Goal: Information Seeking & Learning: Find specific fact

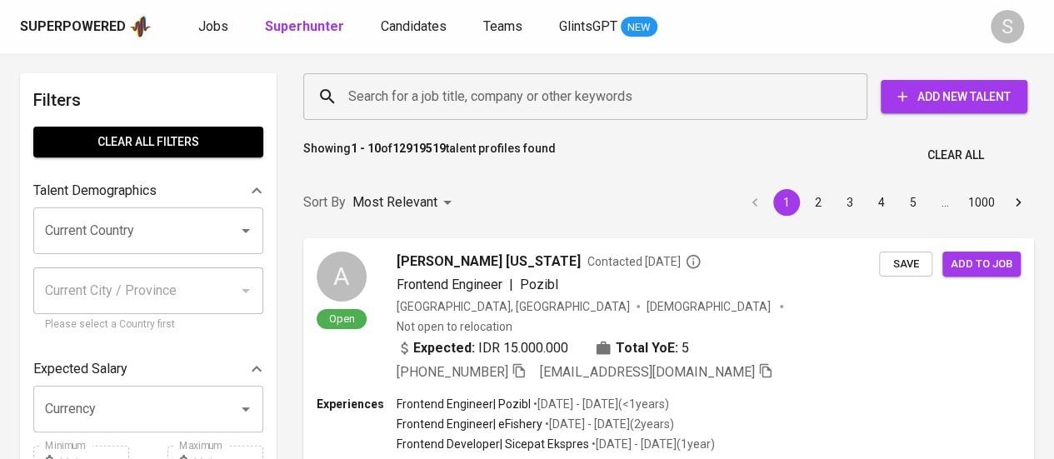
click at [397, 91] on input "Search for a job title, company or other keywords" at bounding box center [589, 97] width 491 height 32
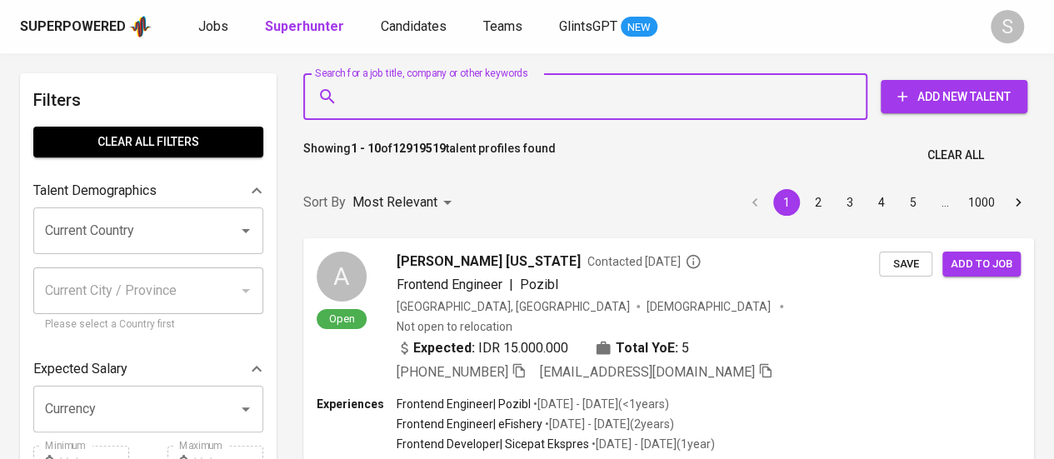
paste input "[EMAIL_ADDRESS][DOMAIN_NAME]"
type input "[EMAIL_ADDRESS][DOMAIN_NAME]"
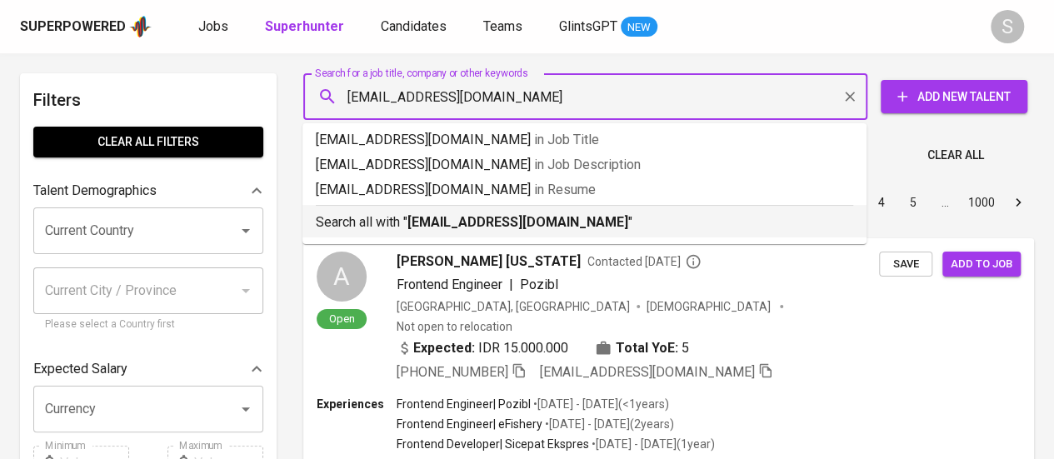
click at [538, 222] on b "[EMAIL_ADDRESS][DOMAIN_NAME]" at bounding box center [518, 222] width 221 height 16
click at [579, 216] on div "Sort By Most Relevant MOST_RELEVANT 1 2 3 4 5 … 1000" at bounding box center [668, 203] width 751 height 51
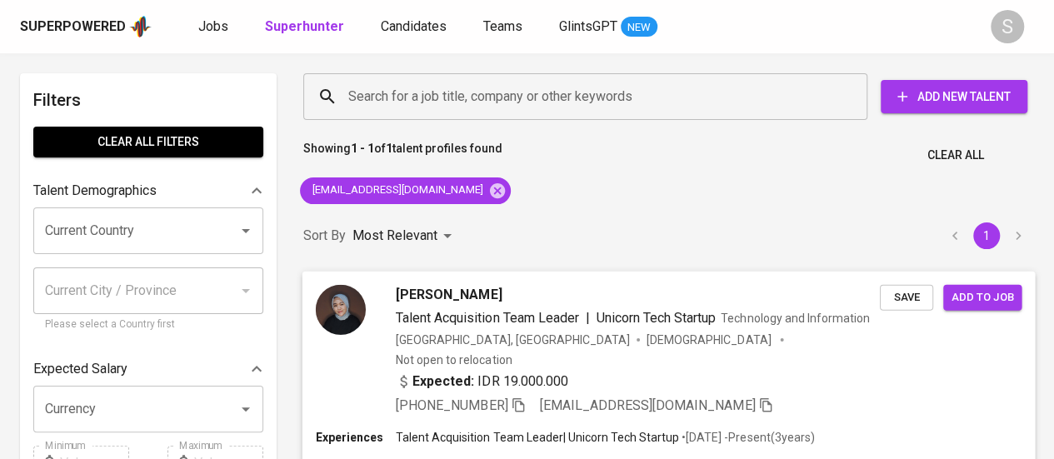
click at [633, 371] on div "Expected: IDR 19.000.000" at bounding box center [638, 383] width 484 height 24
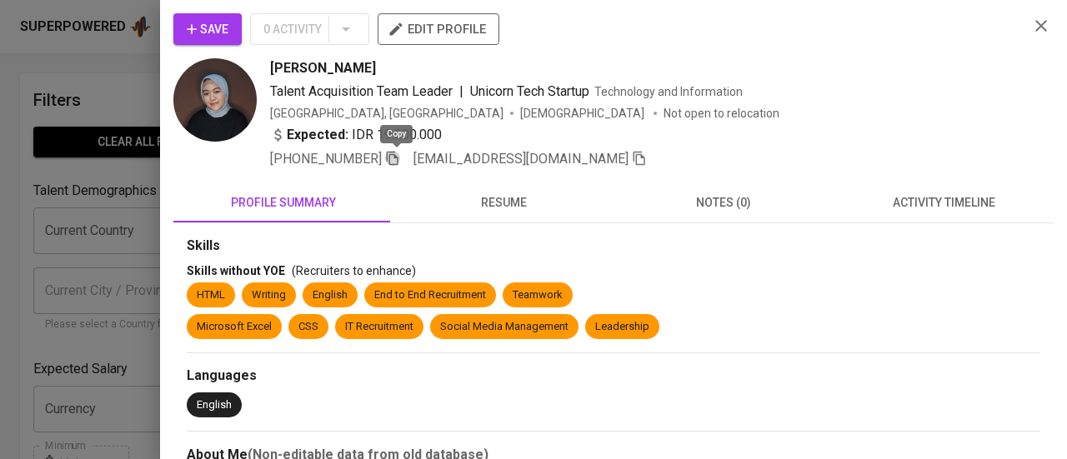
click at [398, 157] on icon "button" at bounding box center [393, 159] width 12 height 14
click at [1032, 20] on icon "button" at bounding box center [1041, 26] width 20 height 20
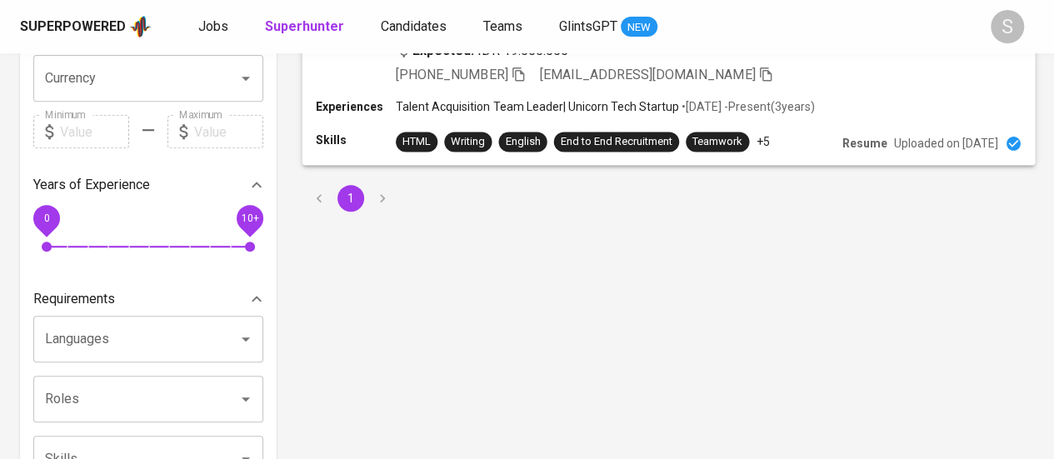
scroll to position [98, 0]
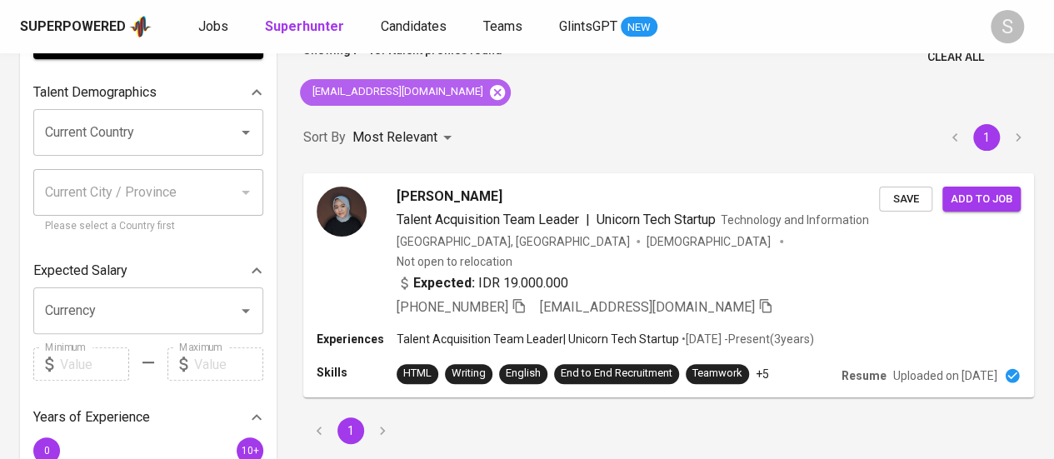
click at [490, 88] on icon at bounding box center [497, 91] width 15 height 15
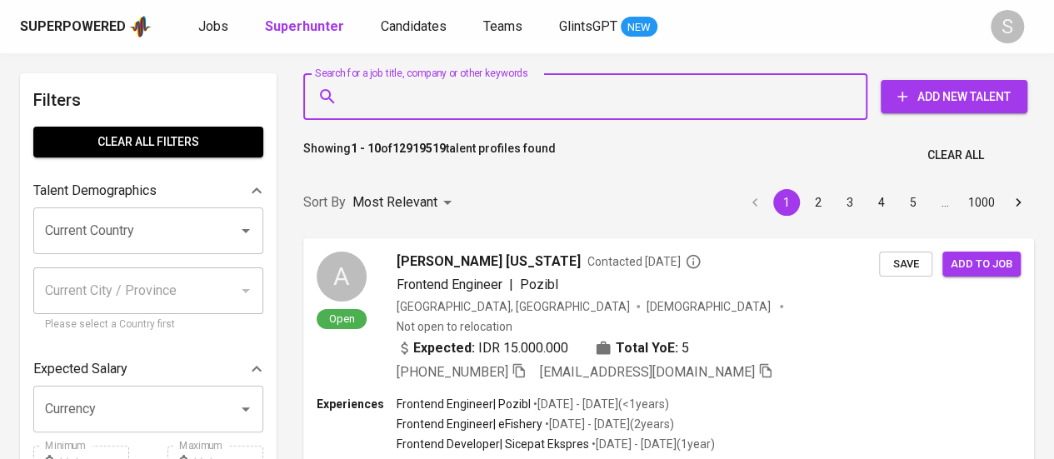
click at [379, 99] on input "Search for a job title, company or other keywords" at bounding box center [589, 97] width 491 height 32
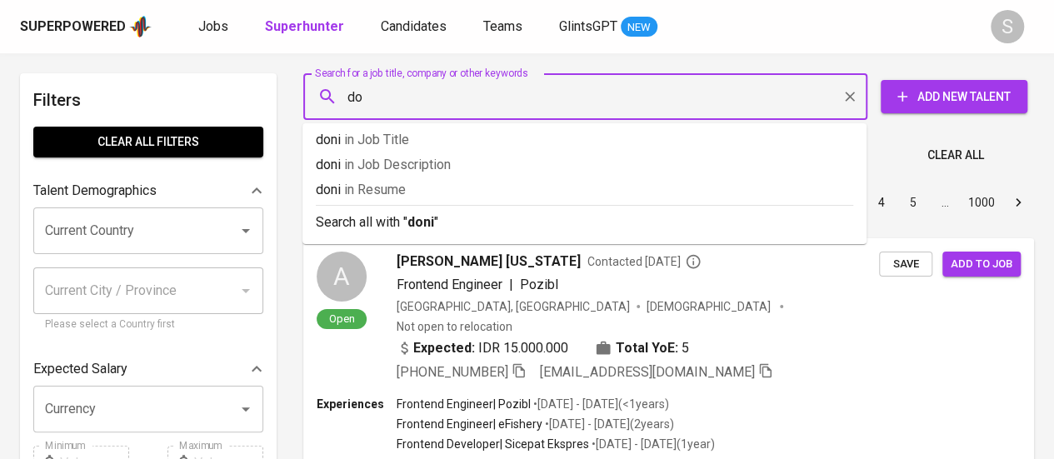
type input "d"
type input "endyah siwi"
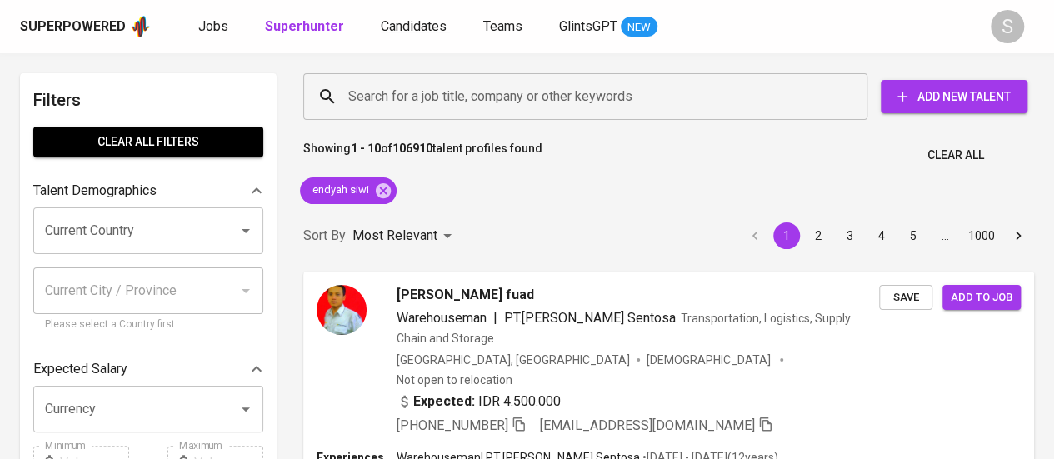
click at [381, 33] on span "Candidates" at bounding box center [414, 26] width 66 height 16
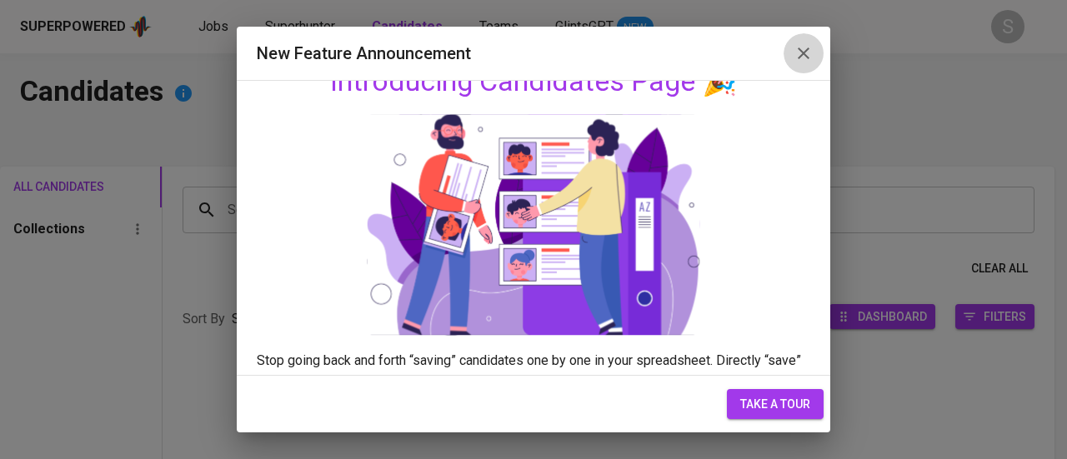
click at [797, 52] on icon "button" at bounding box center [804, 53] width 20 height 20
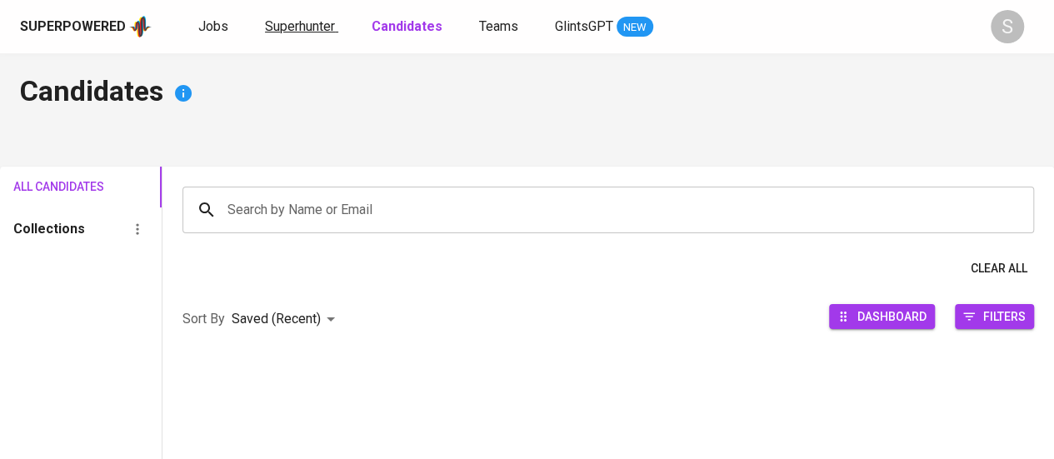
click at [305, 28] on span "Superhunter" at bounding box center [300, 26] width 70 height 16
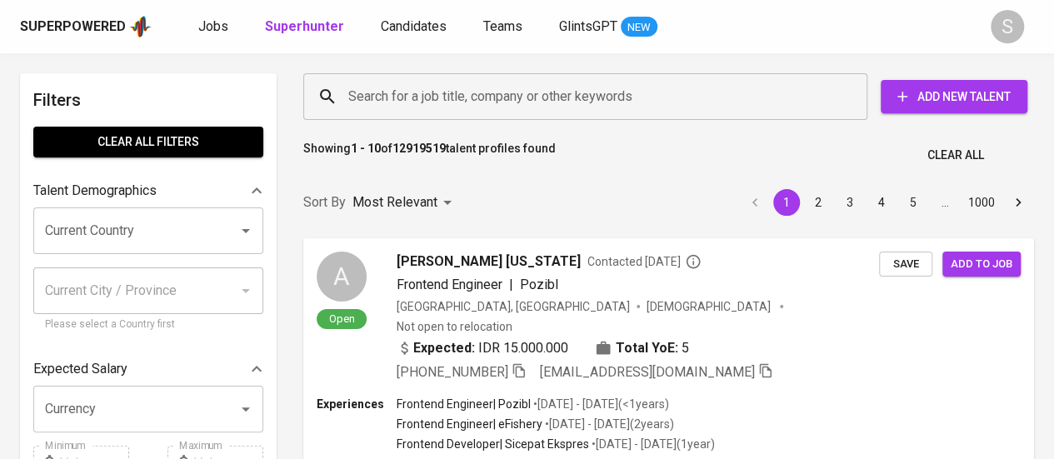
click at [427, 100] on input "Search for a job title, company or other keywords" at bounding box center [589, 97] width 491 height 32
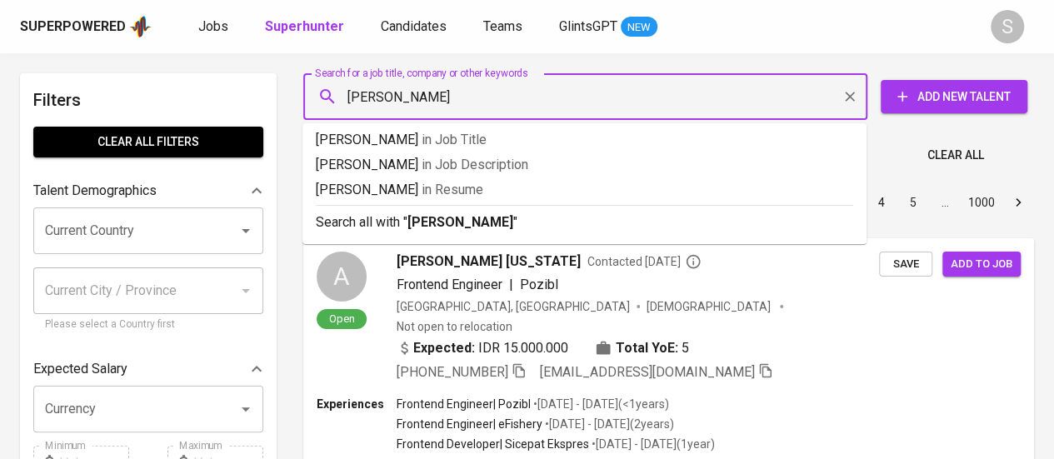
type input "doni faisal"
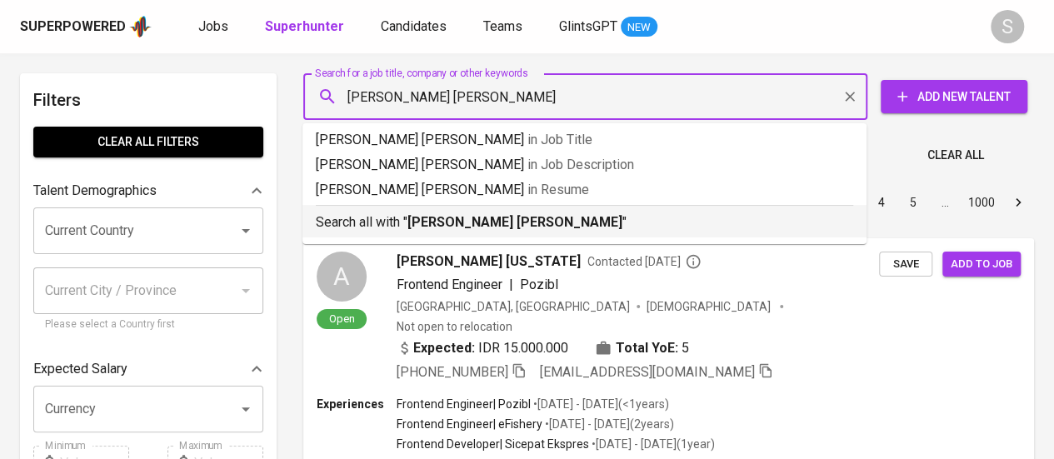
click at [474, 218] on p "Search all with " doni faisal "" at bounding box center [585, 223] width 538 height 20
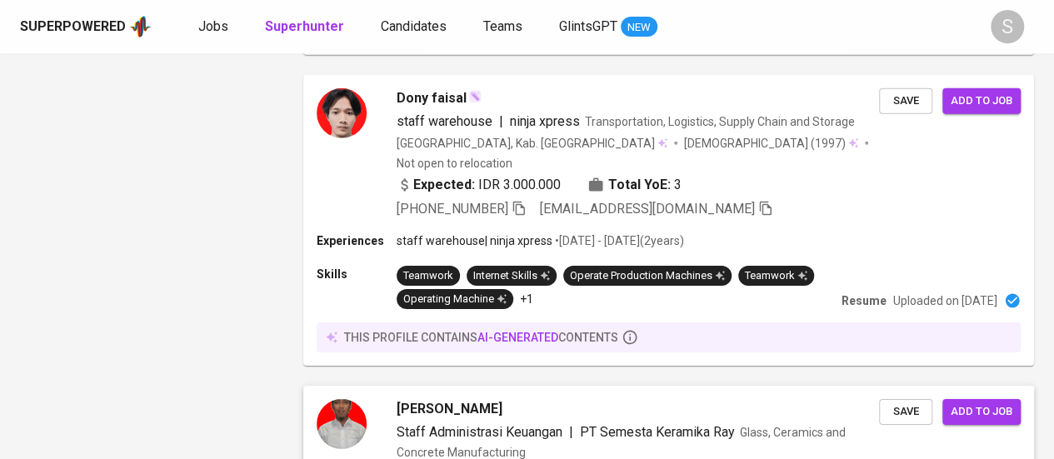
scroll to position [2776, 0]
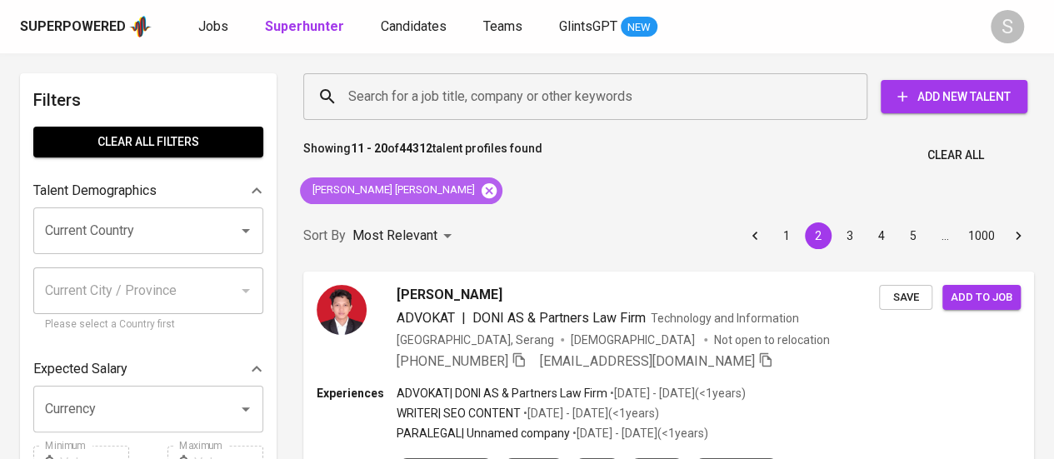
click at [482, 189] on icon at bounding box center [489, 190] width 15 height 15
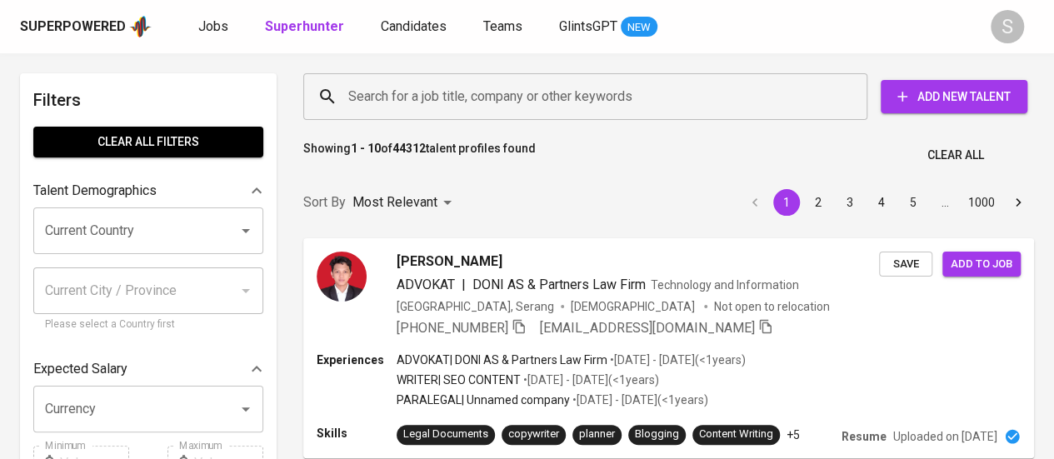
click at [382, 99] on input "Search for a job title, company or other keywords" at bounding box center [589, 97] width 491 height 32
click at [401, 94] on input "Search for a job title, company or other keywords" at bounding box center [589, 97] width 491 height 32
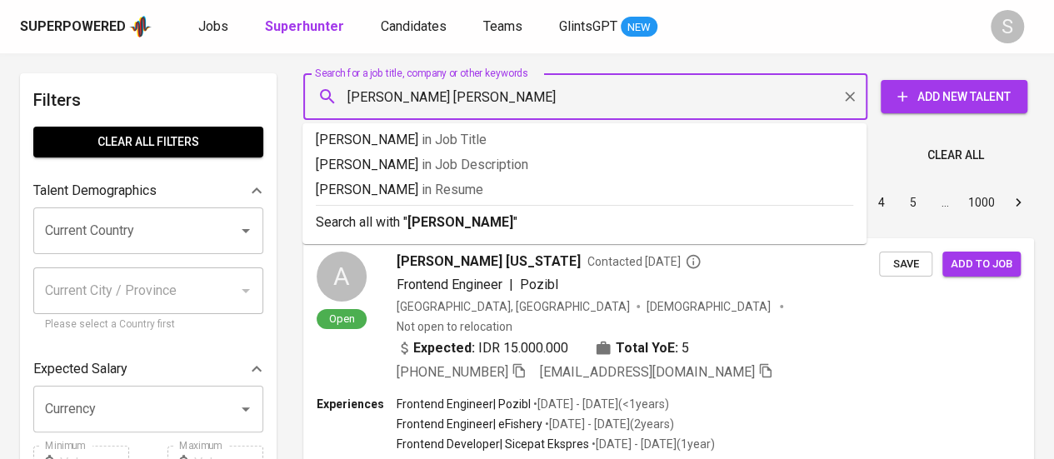
type input "mohammad doni faisal"
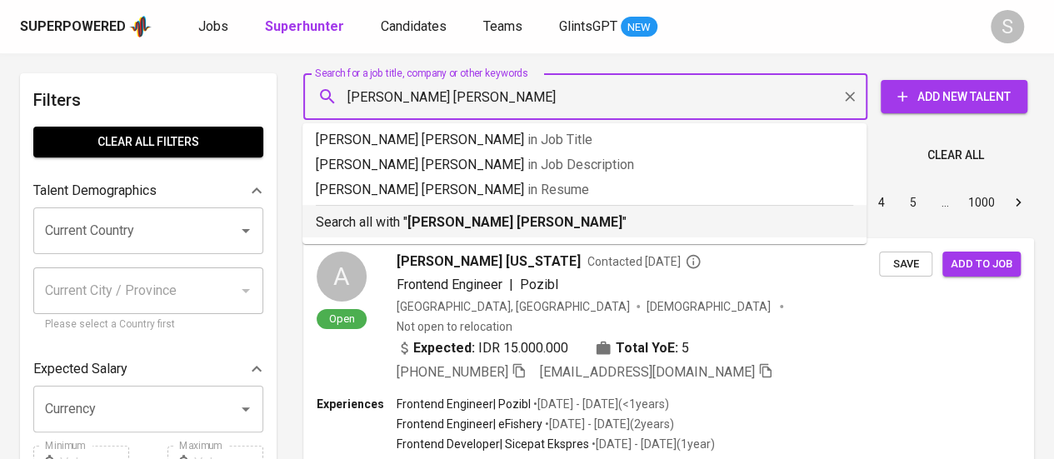
click at [489, 211] on div "Search all with " mohammad doni faisal "" at bounding box center [585, 219] width 538 height 28
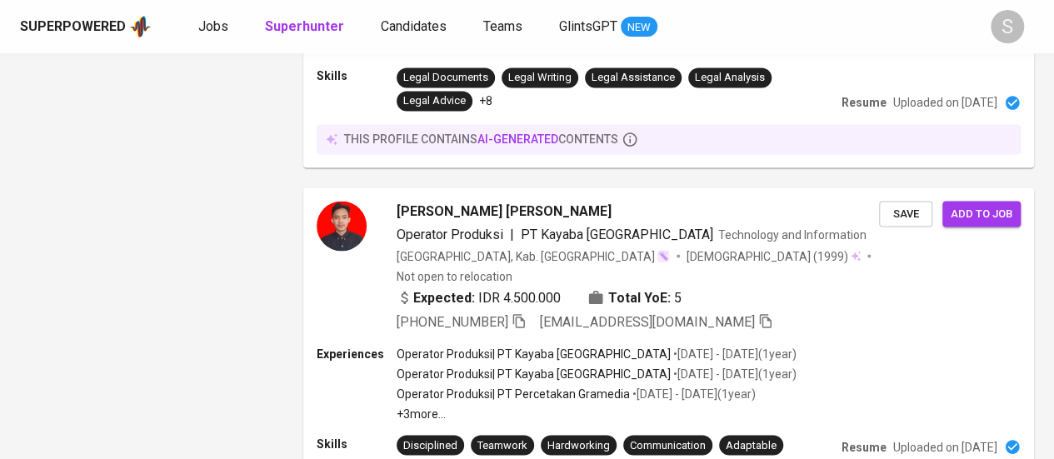
scroll to position [15, 0]
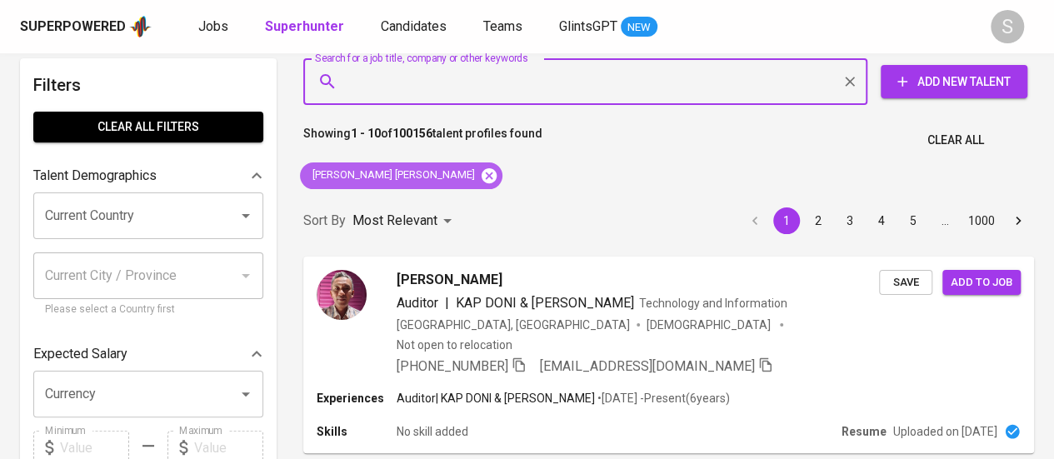
click at [482, 176] on icon at bounding box center [489, 175] width 15 height 15
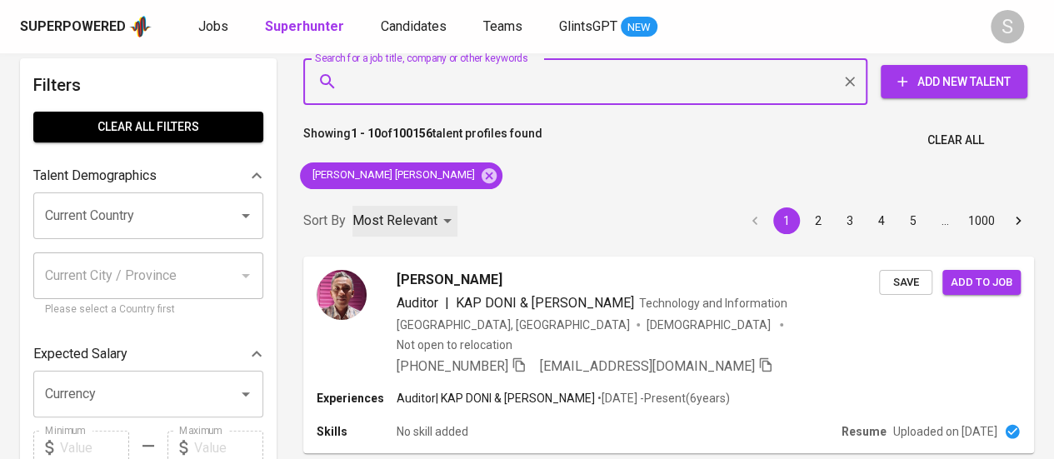
click at [433, 206] on div "Most Relevant" at bounding box center [405, 221] width 105 height 31
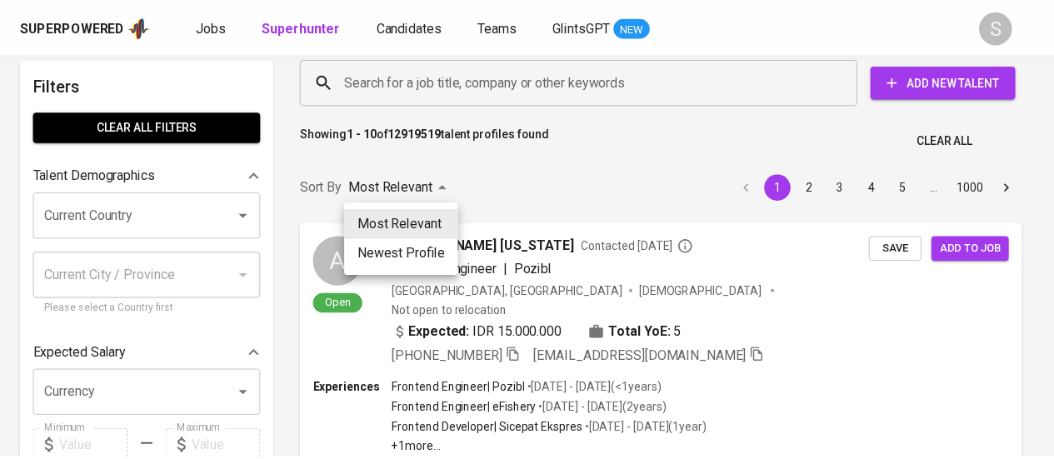
scroll to position [15, 0]
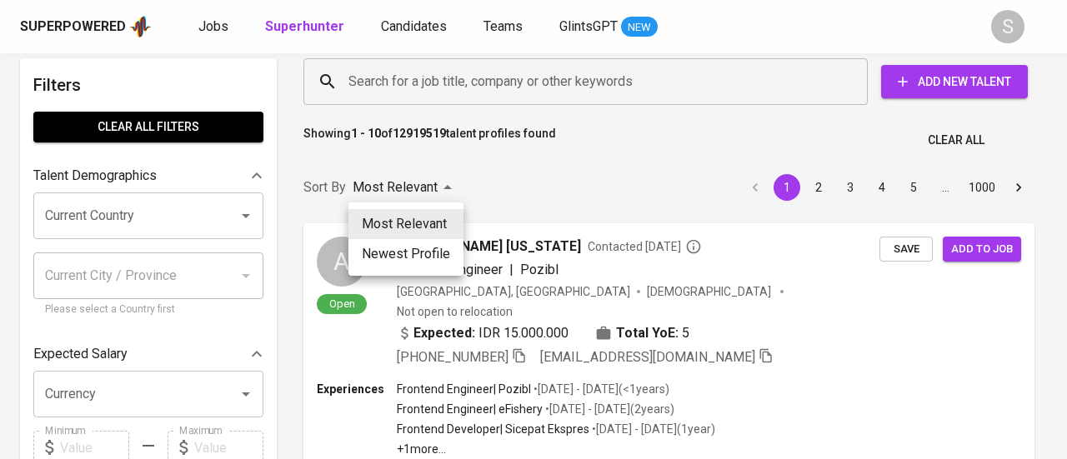
click at [440, 77] on div at bounding box center [533, 229] width 1067 height 459
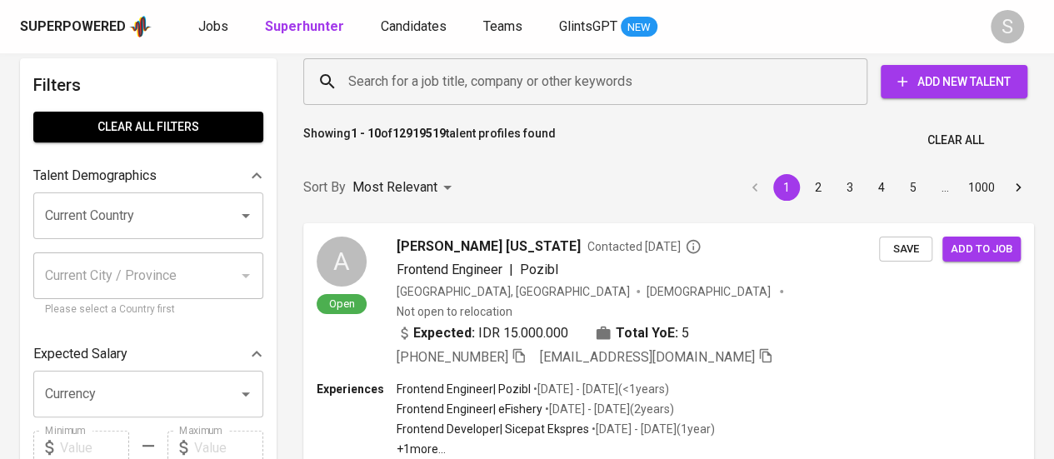
click at [440, 78] on input "Search for a job title, company or other keywords" at bounding box center [589, 82] width 491 height 32
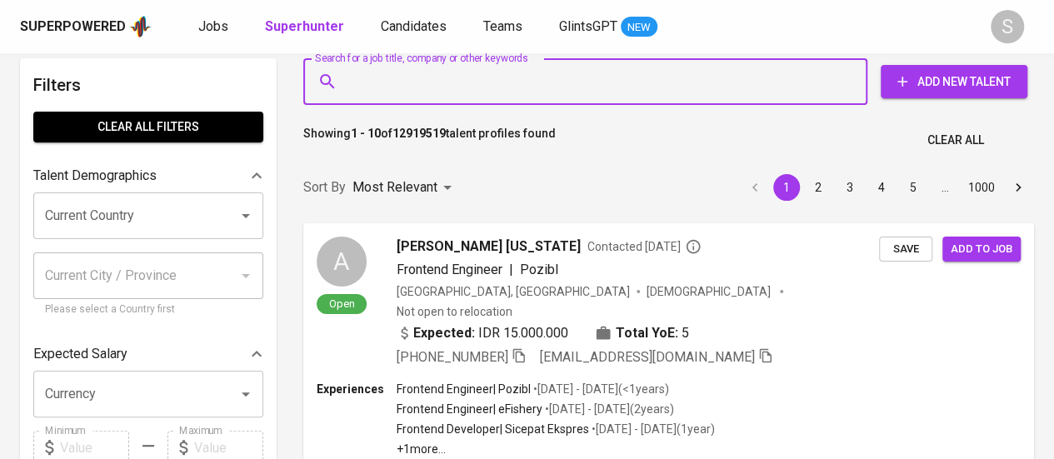
paste input "[EMAIL_ADDRESS][DOMAIN_NAME]"
type input "[EMAIL_ADDRESS][DOMAIN_NAME]"
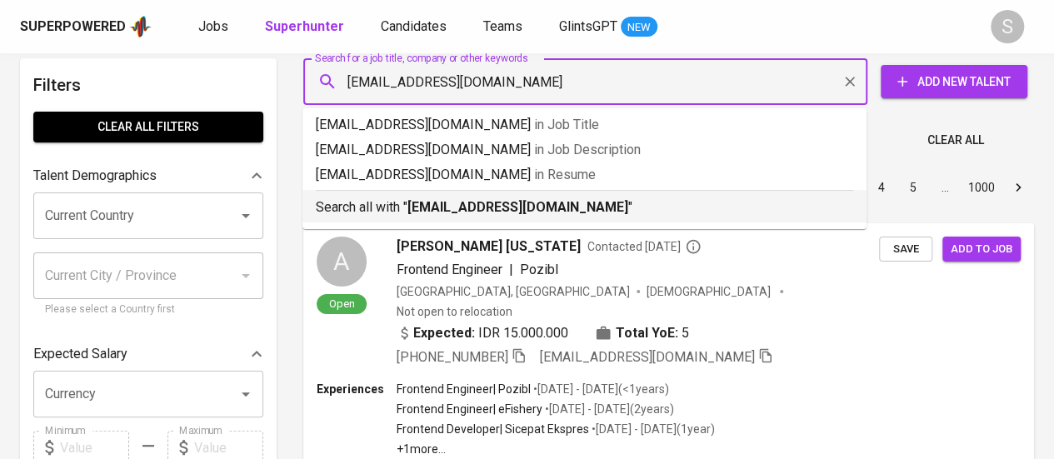
click at [617, 205] on p "Search all with " [EMAIL_ADDRESS][DOMAIN_NAME] "" at bounding box center [585, 208] width 538 height 20
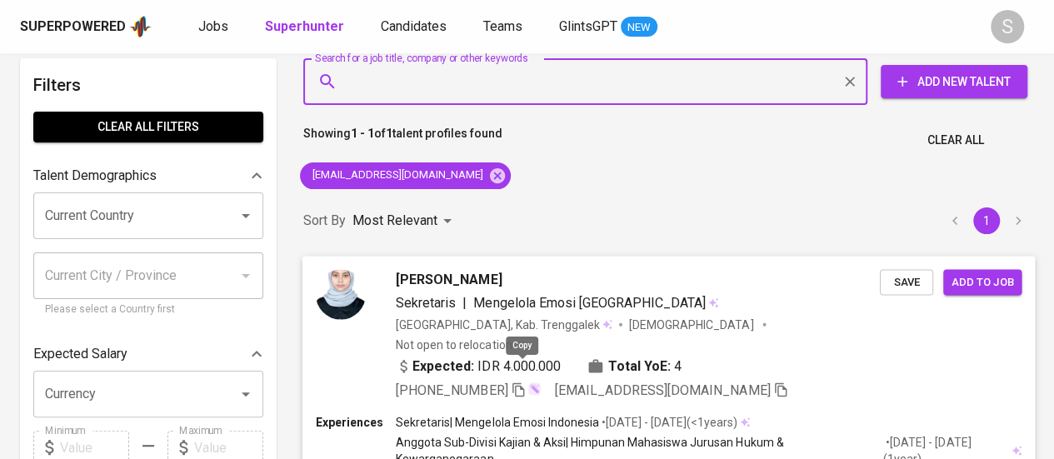
click at [524, 383] on icon "button" at bounding box center [519, 390] width 12 height 14
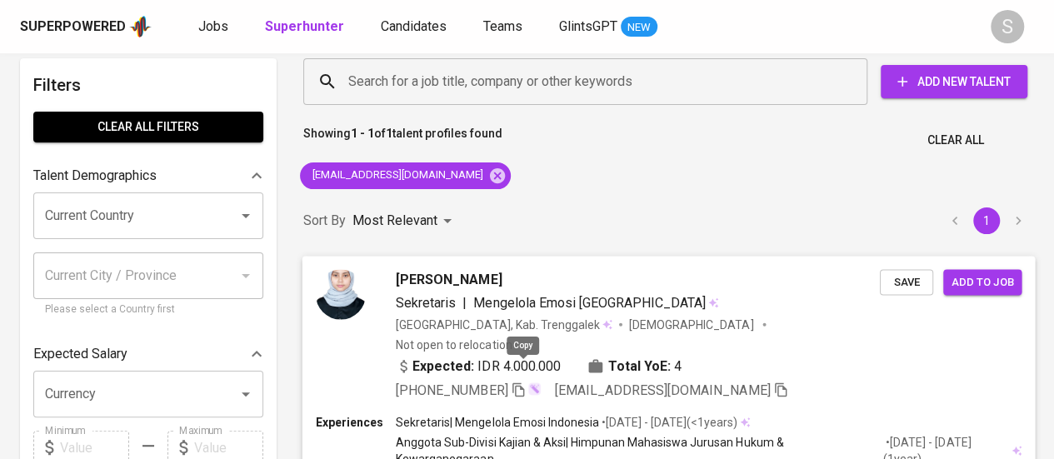
click at [526, 382] on icon "button" at bounding box center [518, 389] width 15 height 15
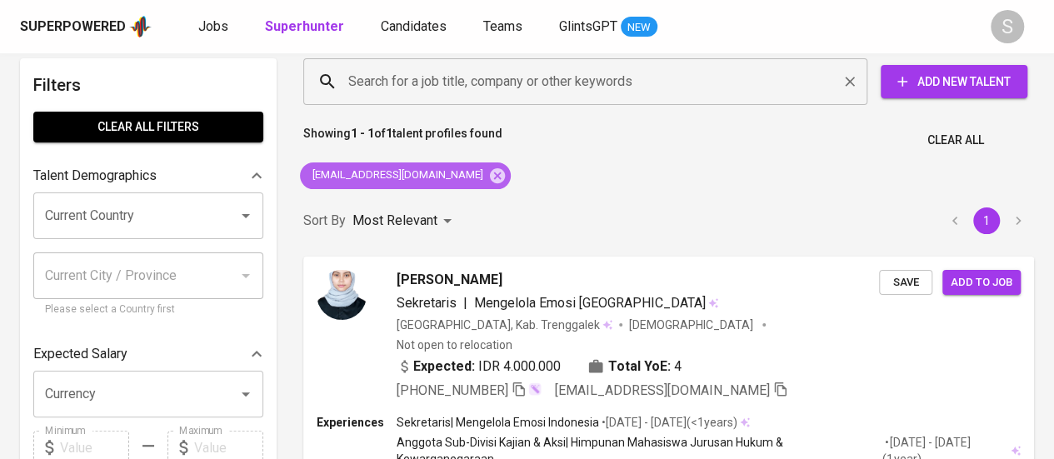
click at [488, 173] on icon at bounding box center [497, 176] width 18 height 18
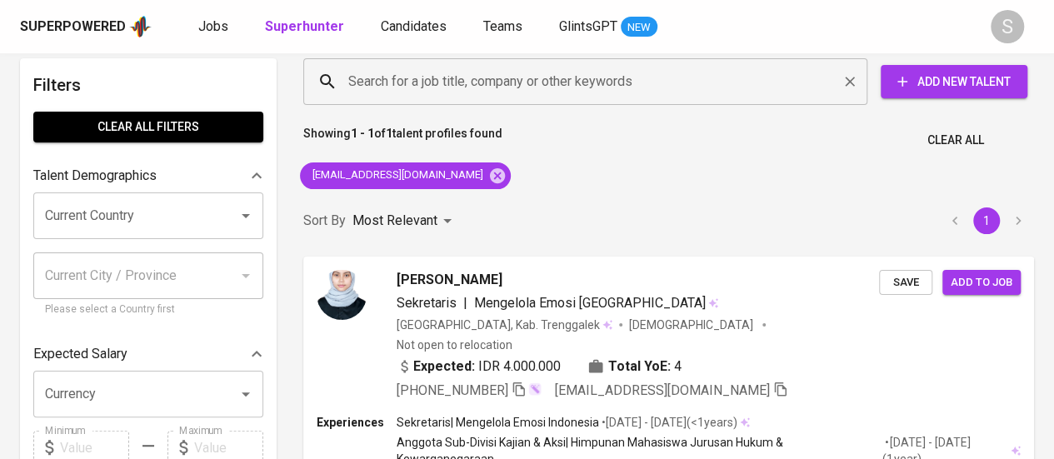
click at [433, 76] on input "Search for a job title, company or other keywords" at bounding box center [589, 82] width 491 height 32
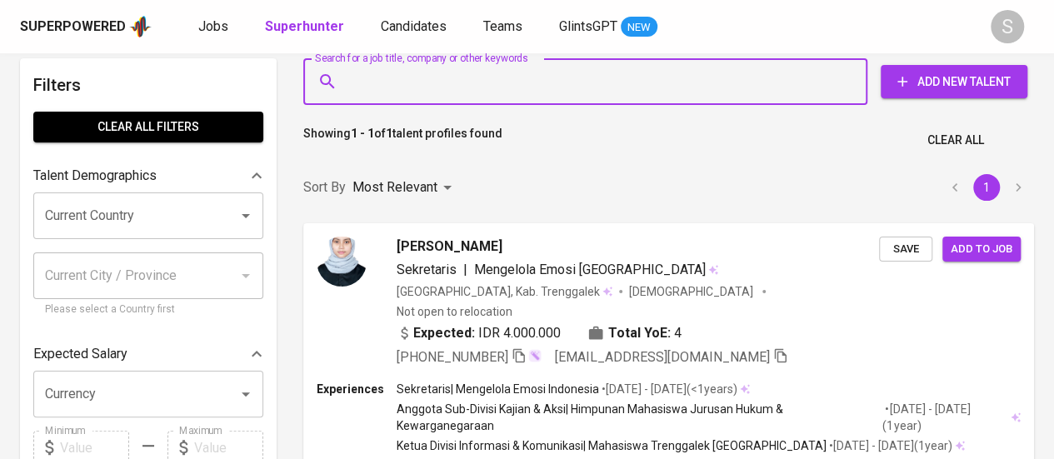
paste input "[PERSON_NAME] Class Manager at [DOMAIN_NAME] | Ex-Human Capital Apprentice at […"
type input "[PERSON_NAME] Class Manager at [DOMAIN_NAME] | Ex-Human Capital Apprentice at […"
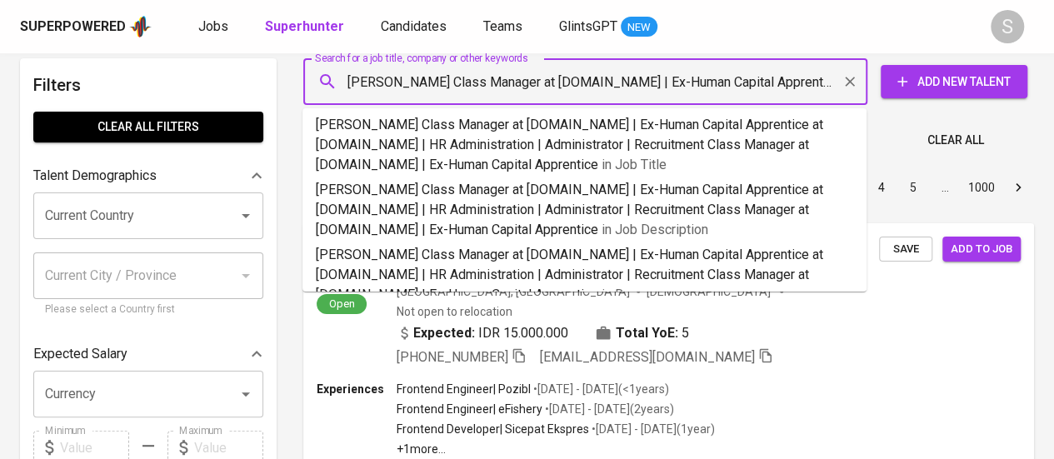
scroll to position [0, 769]
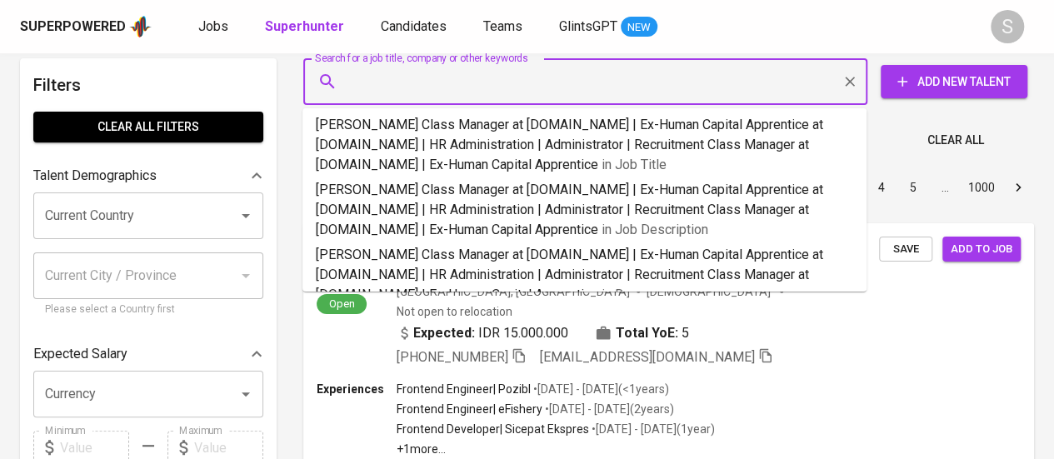
click at [844, 89] on icon "Clear" at bounding box center [850, 81] width 17 height 17
click at [853, 78] on div at bounding box center [850, 81] width 22 height 23
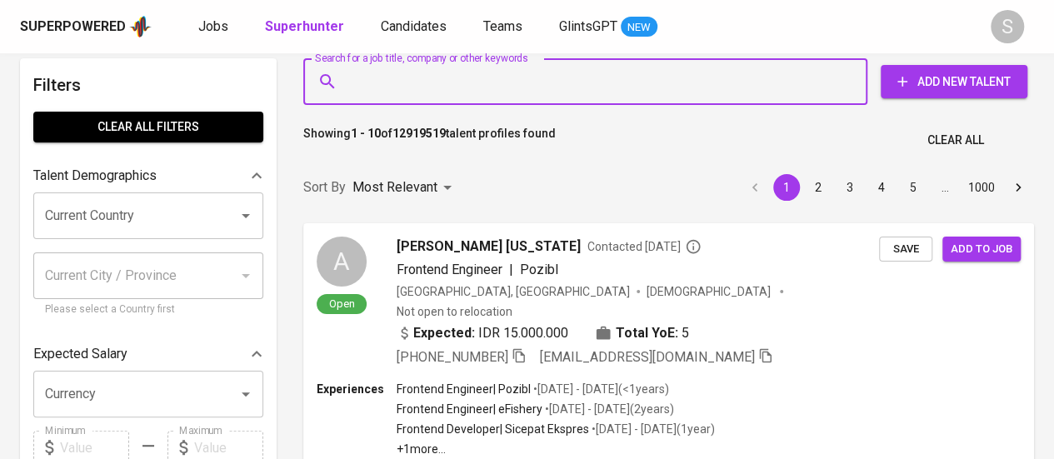
paste input "[EMAIL_ADDRESS][DOMAIN_NAME]"
type input "[EMAIL_ADDRESS][DOMAIN_NAME]"
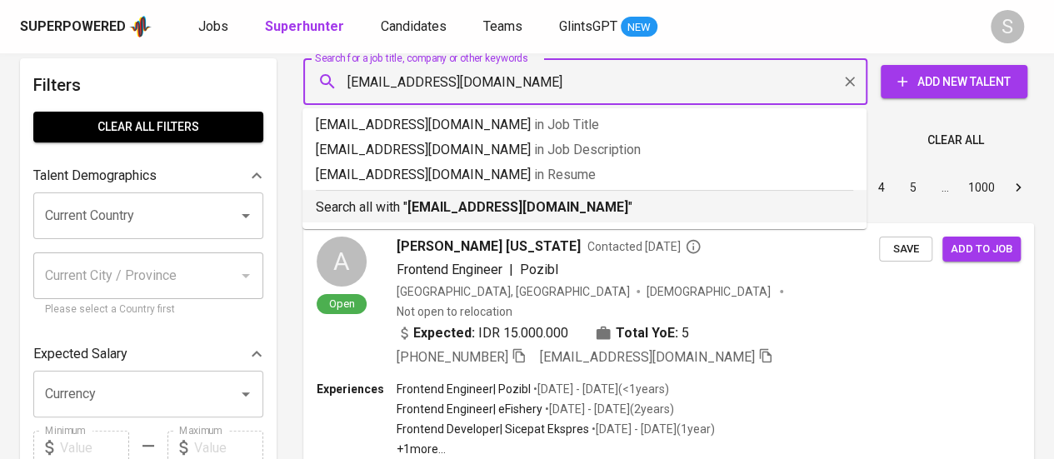
click at [636, 201] on p "Search all with " [EMAIL_ADDRESS][DOMAIN_NAME] "" at bounding box center [585, 208] width 538 height 20
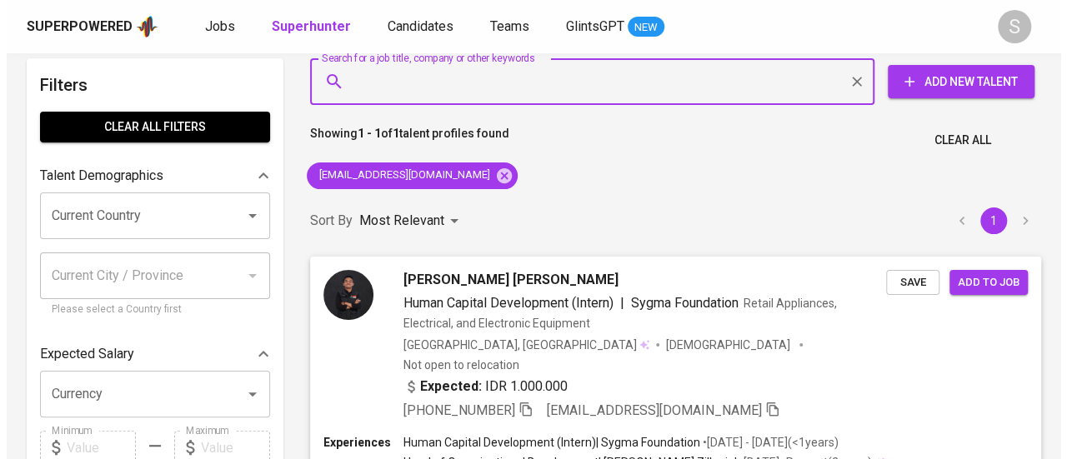
scroll to position [98, 0]
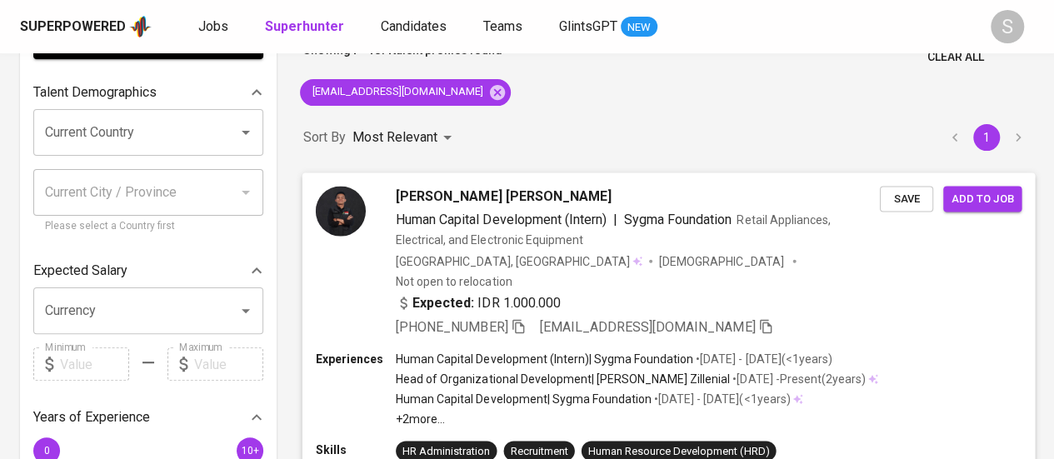
click at [479, 193] on span "[PERSON_NAME] [PERSON_NAME]" at bounding box center [504, 196] width 216 height 20
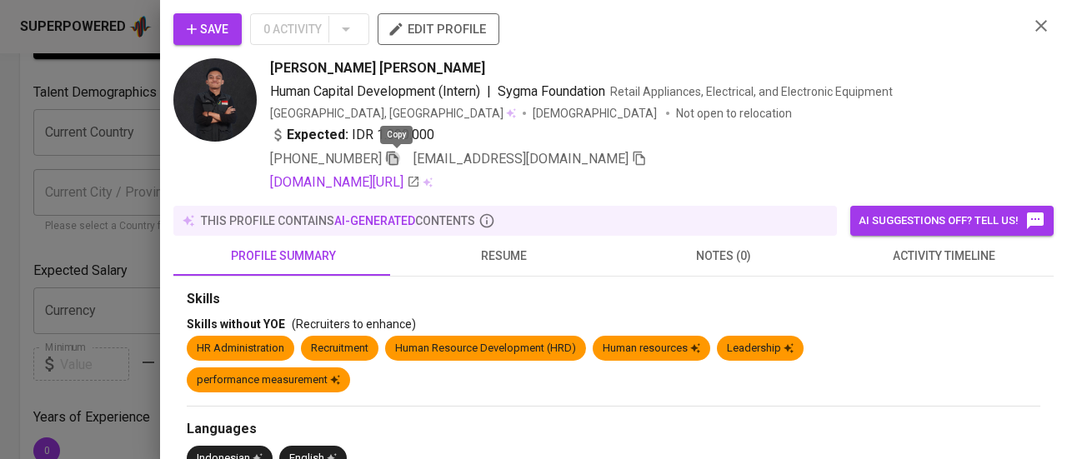
click at [398, 156] on icon "button" at bounding box center [393, 159] width 12 height 14
